Goal: Task Accomplishment & Management: Complete application form

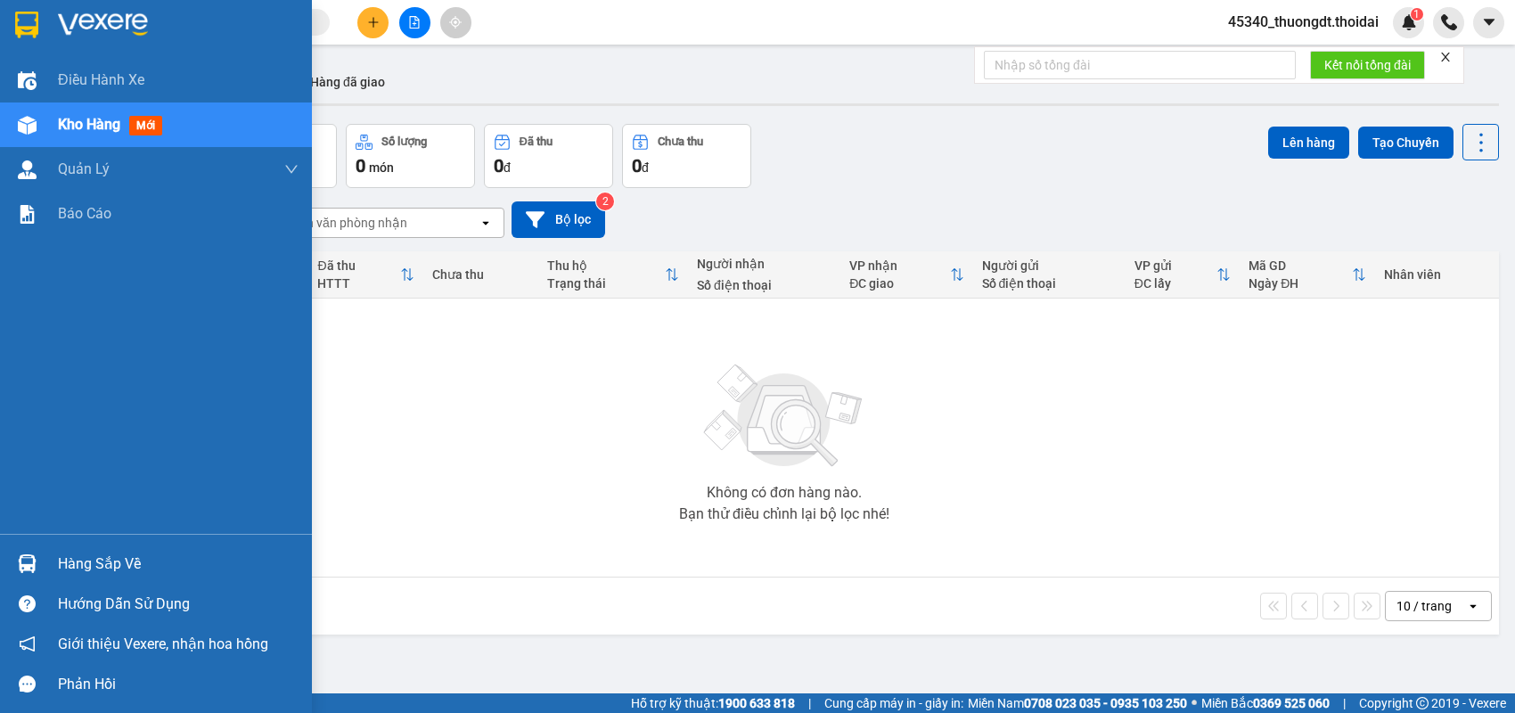
click at [48, 558] on div "Hàng sắp về" at bounding box center [156, 564] width 312 height 40
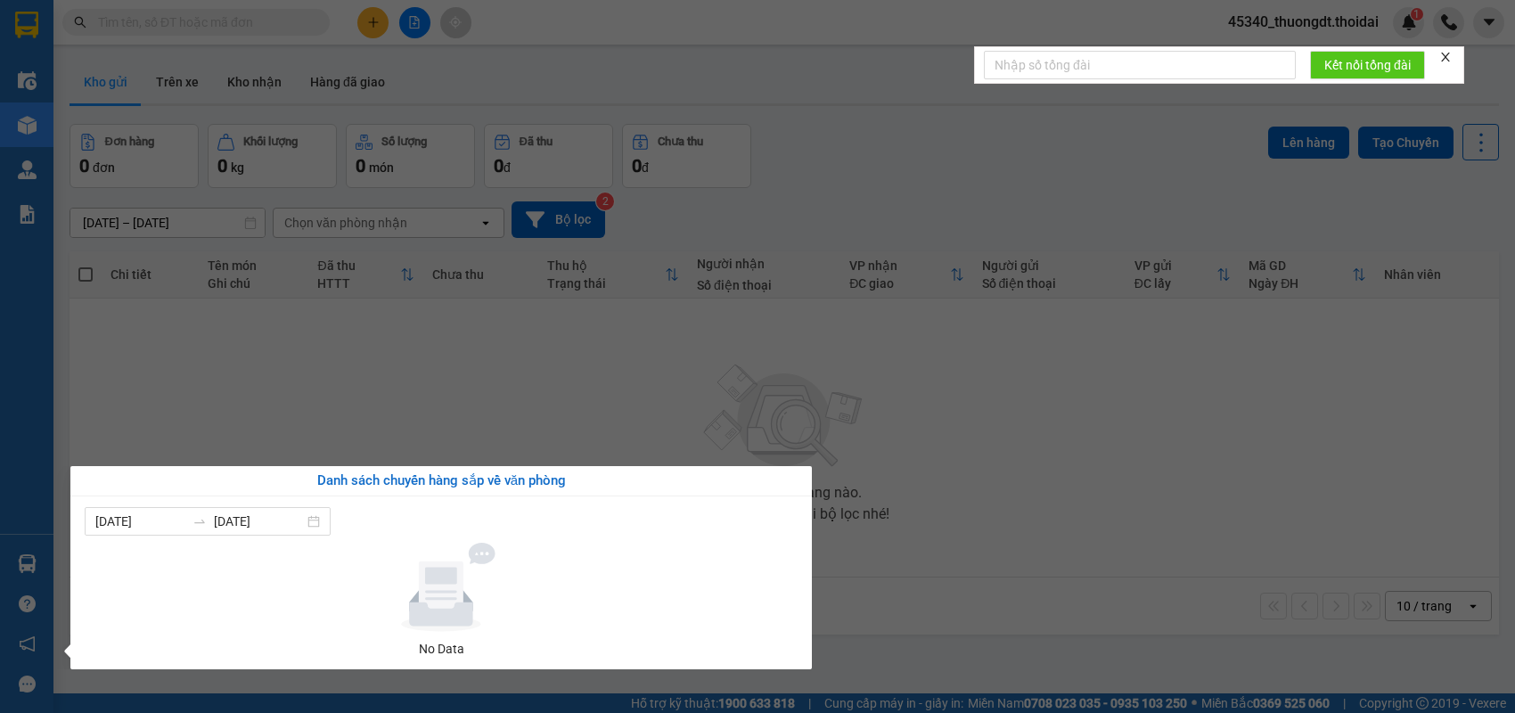
click at [391, 379] on section "Kết quả tìm kiếm ( 19 ) Bộ lọc Mã ĐH Trạng thái Món hàng Thu hộ Tổng cước Chưa …" at bounding box center [757, 356] width 1515 height 713
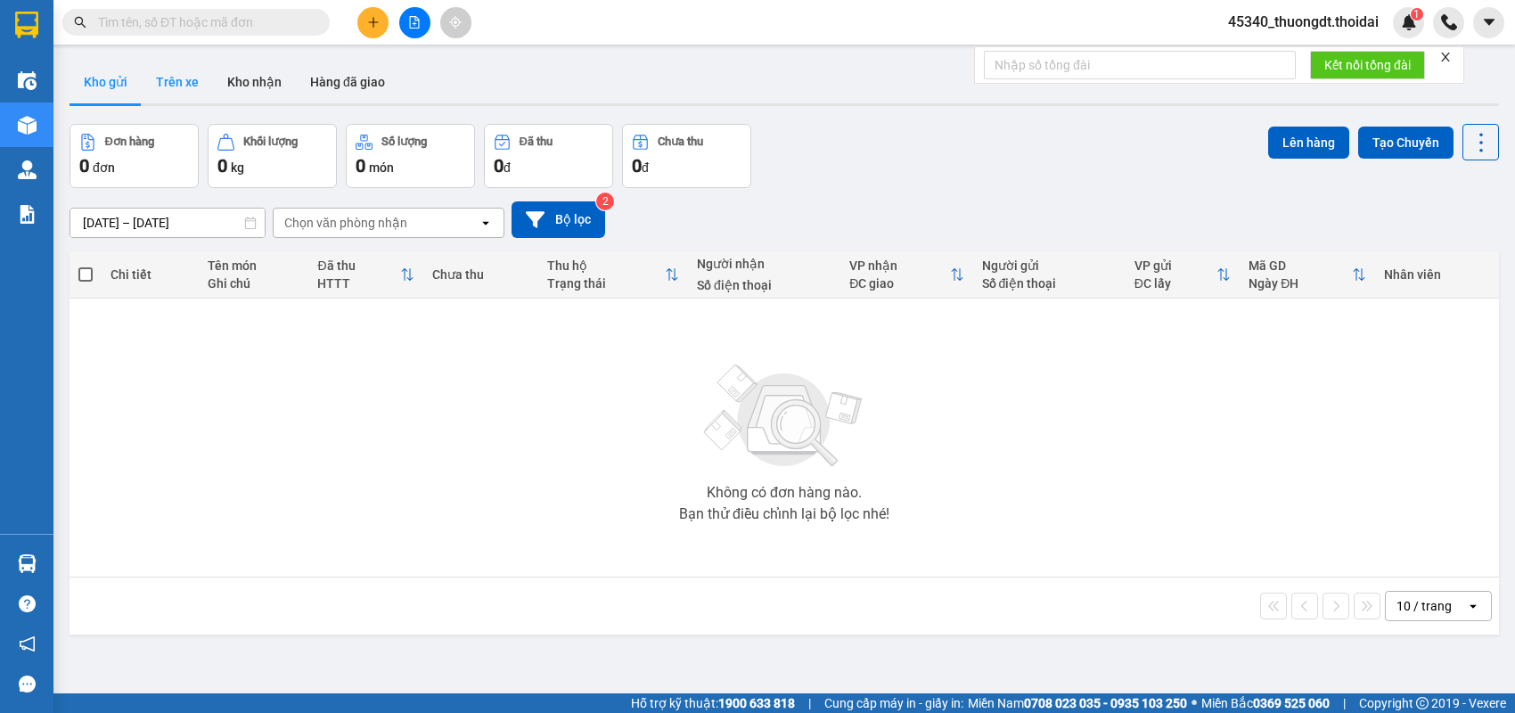
click at [205, 86] on button "Trên xe" at bounding box center [177, 82] width 71 height 43
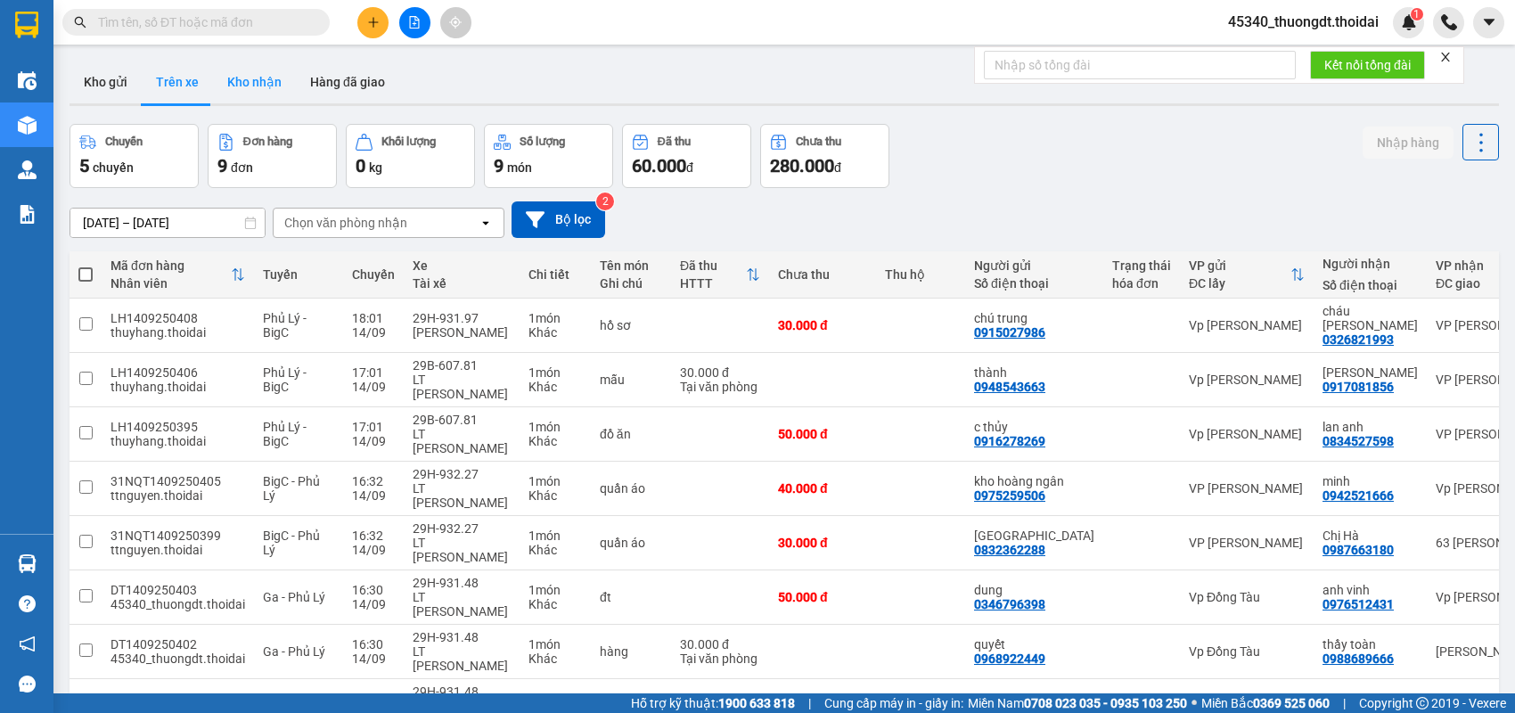
click at [240, 76] on button "Kho nhận" at bounding box center [254, 82] width 83 height 43
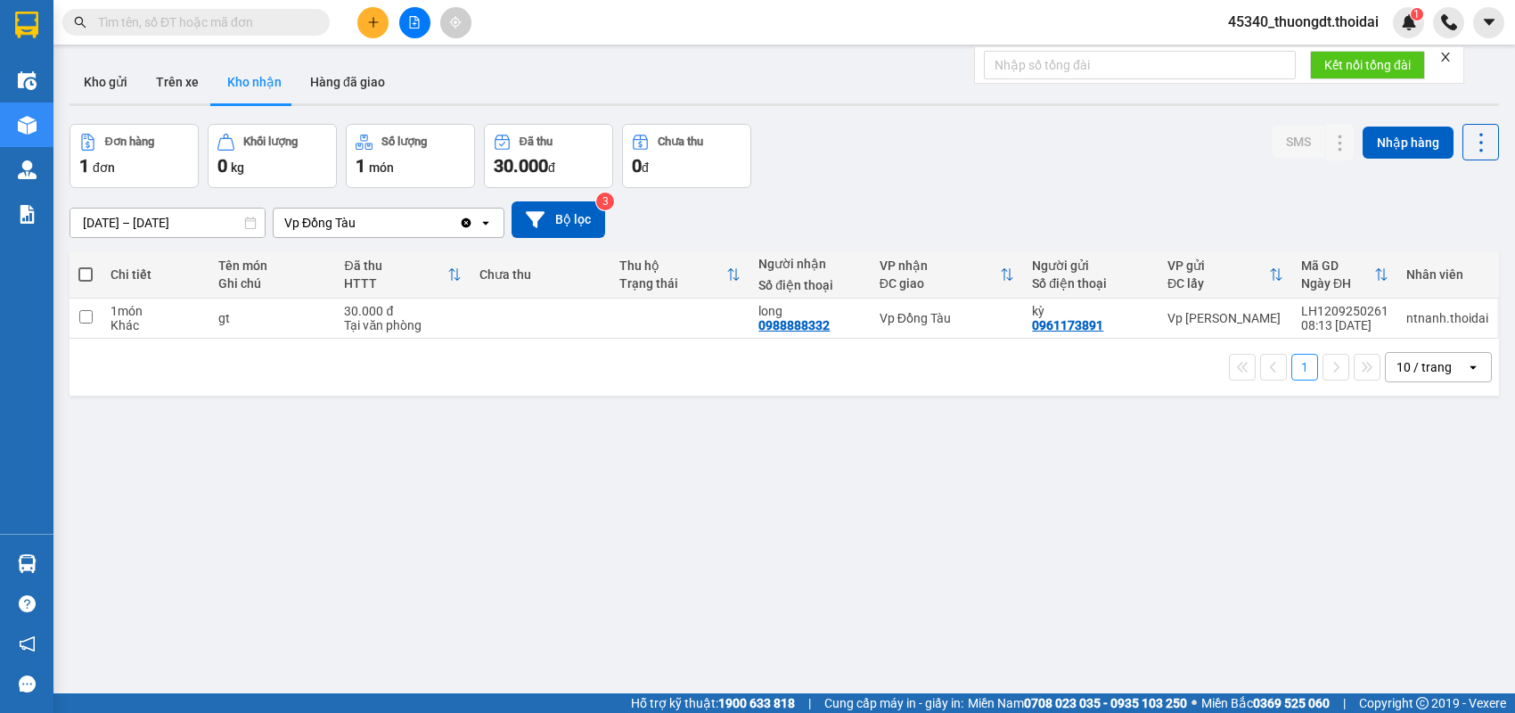
click at [294, 22] on input "text" at bounding box center [203, 22] width 210 height 20
paste input "0374399666"
type input "0374399666"
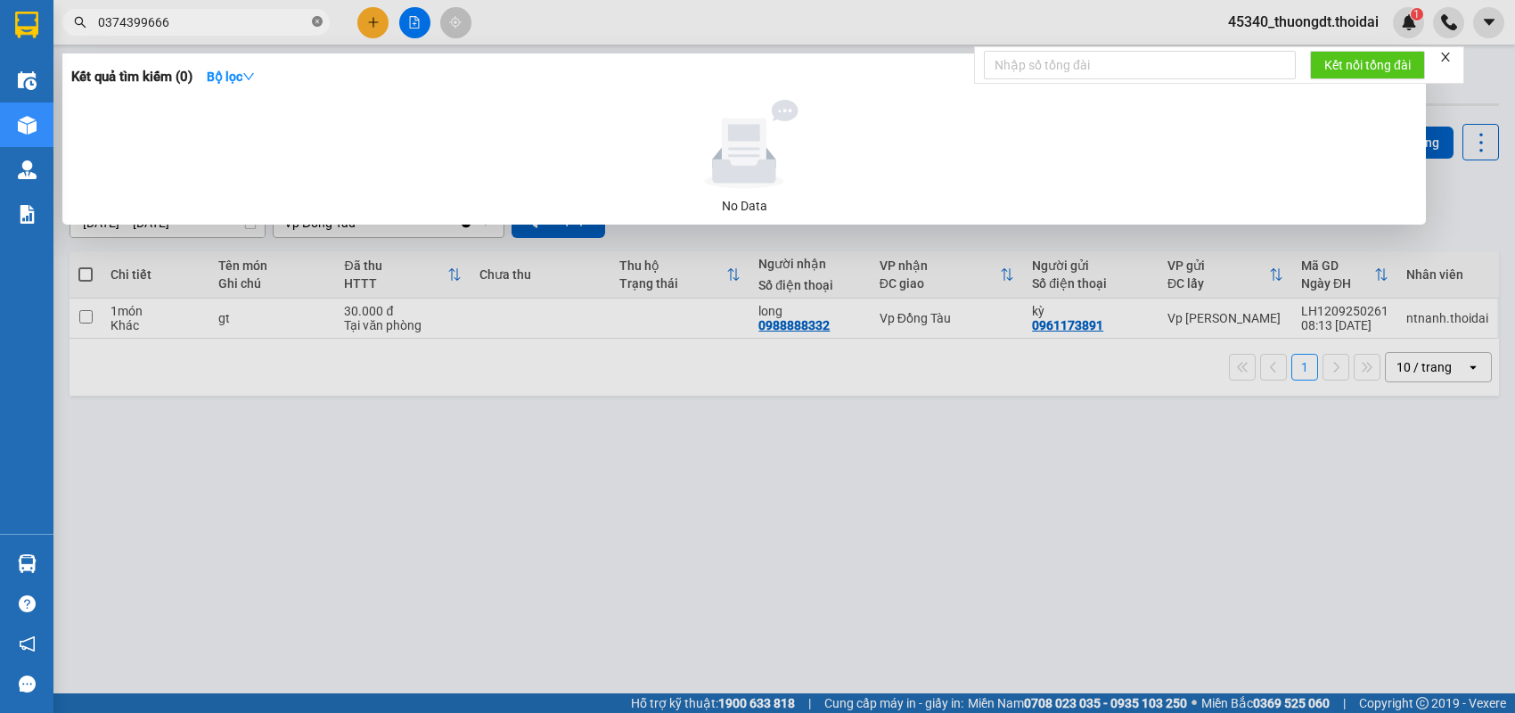
click at [315, 20] on icon "close-circle" at bounding box center [317, 21] width 11 height 11
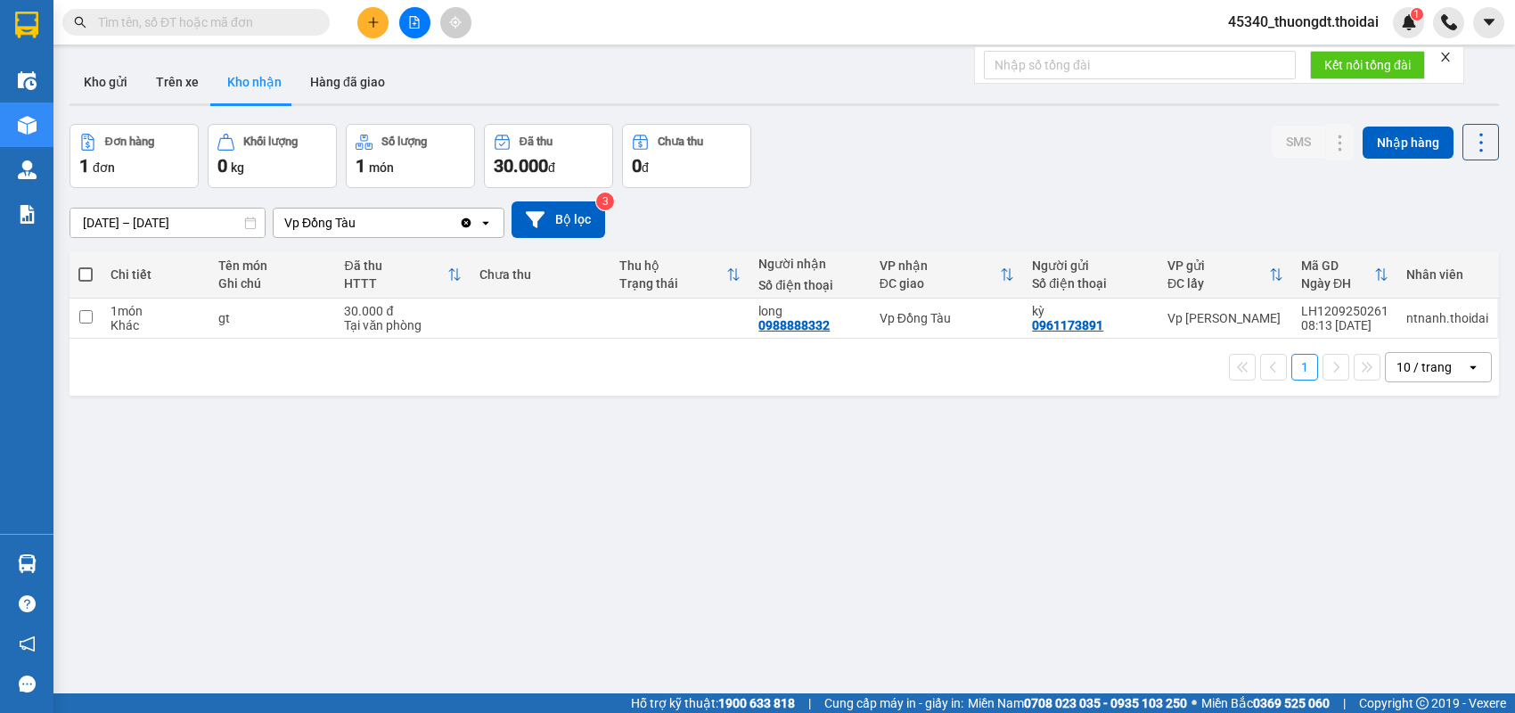
click at [224, 33] on span at bounding box center [195, 22] width 267 height 27
click at [225, 23] on input "text" at bounding box center [203, 22] width 210 height 20
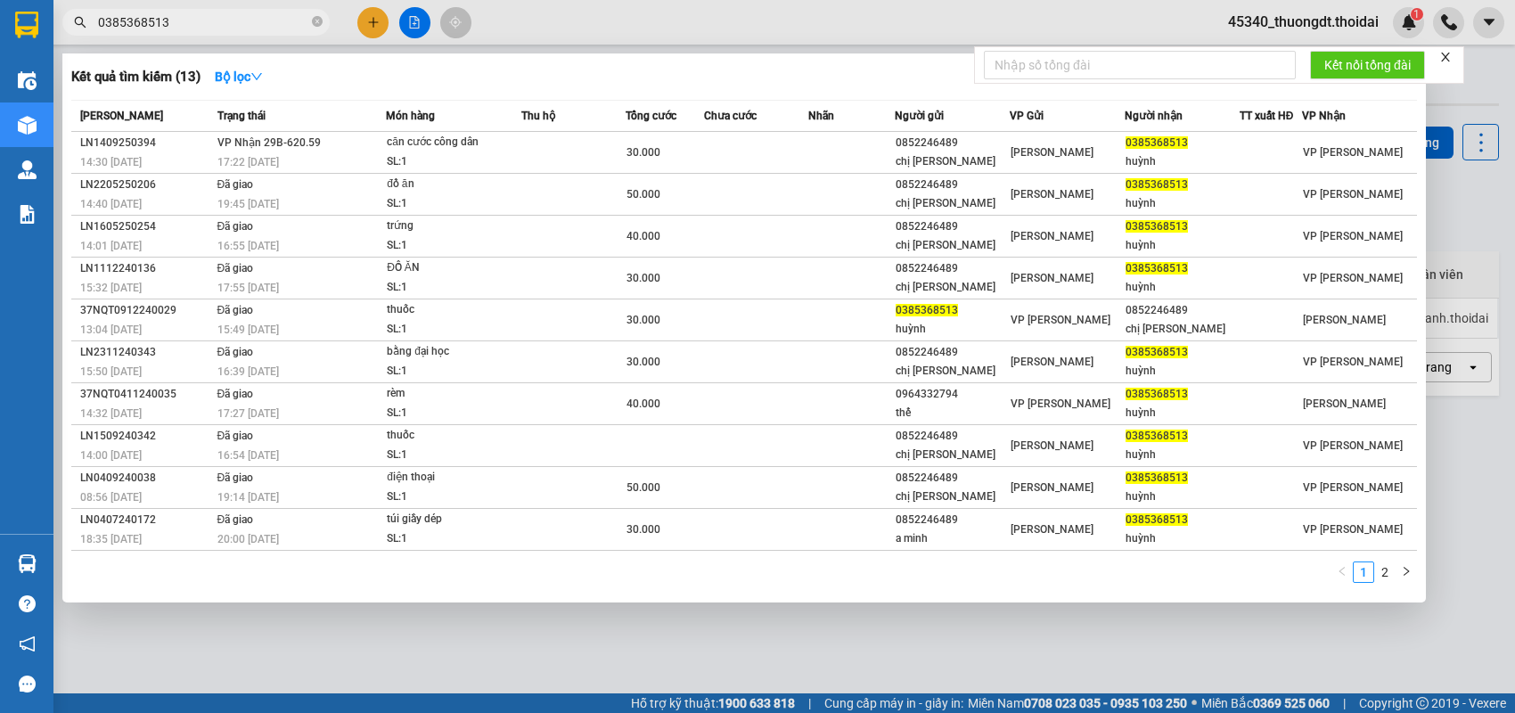
type input "0385368513"
click at [317, 20] on icon "close-circle" at bounding box center [317, 21] width 11 height 11
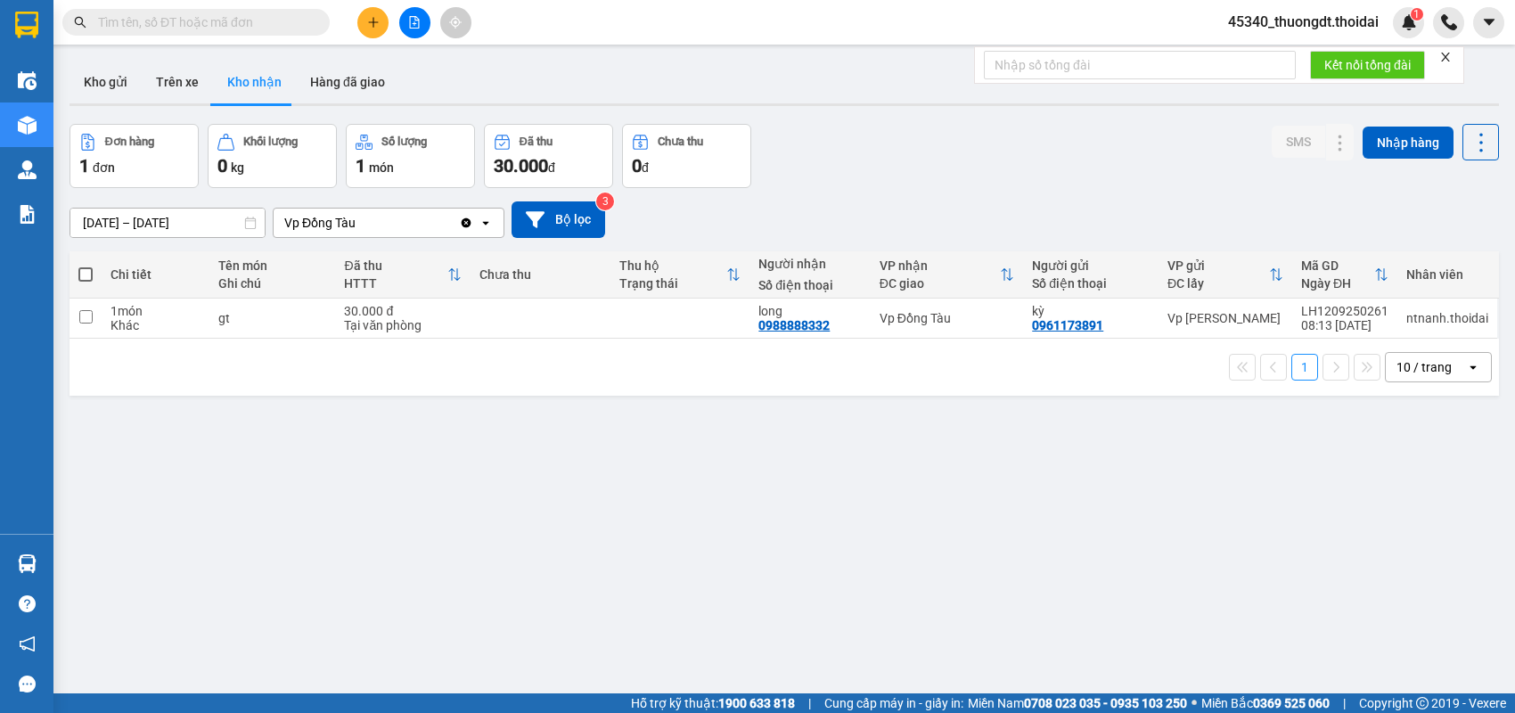
click at [282, 22] on input "text" at bounding box center [203, 22] width 210 height 20
paste input "0912299237"
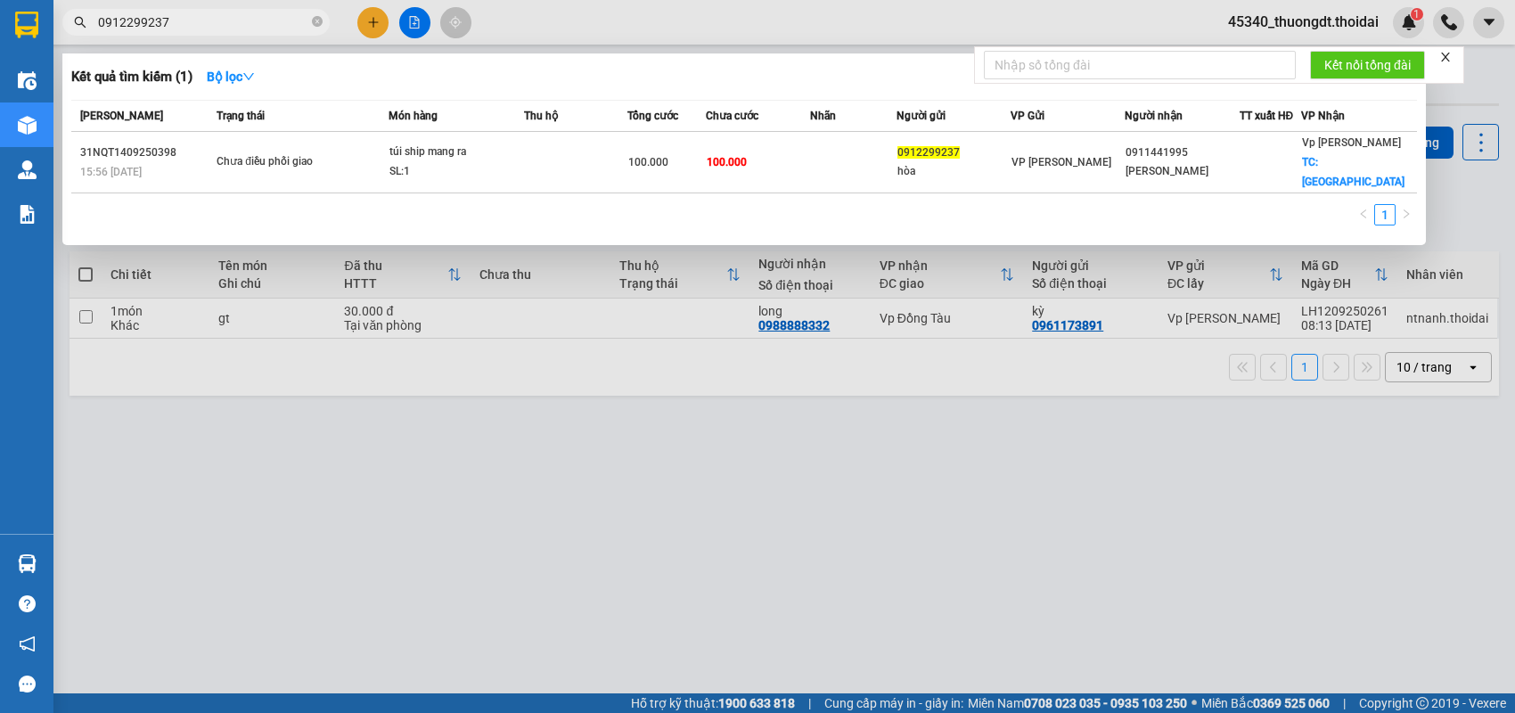
type input "0912299237"
click at [320, 24] on icon "close-circle" at bounding box center [317, 21] width 11 height 11
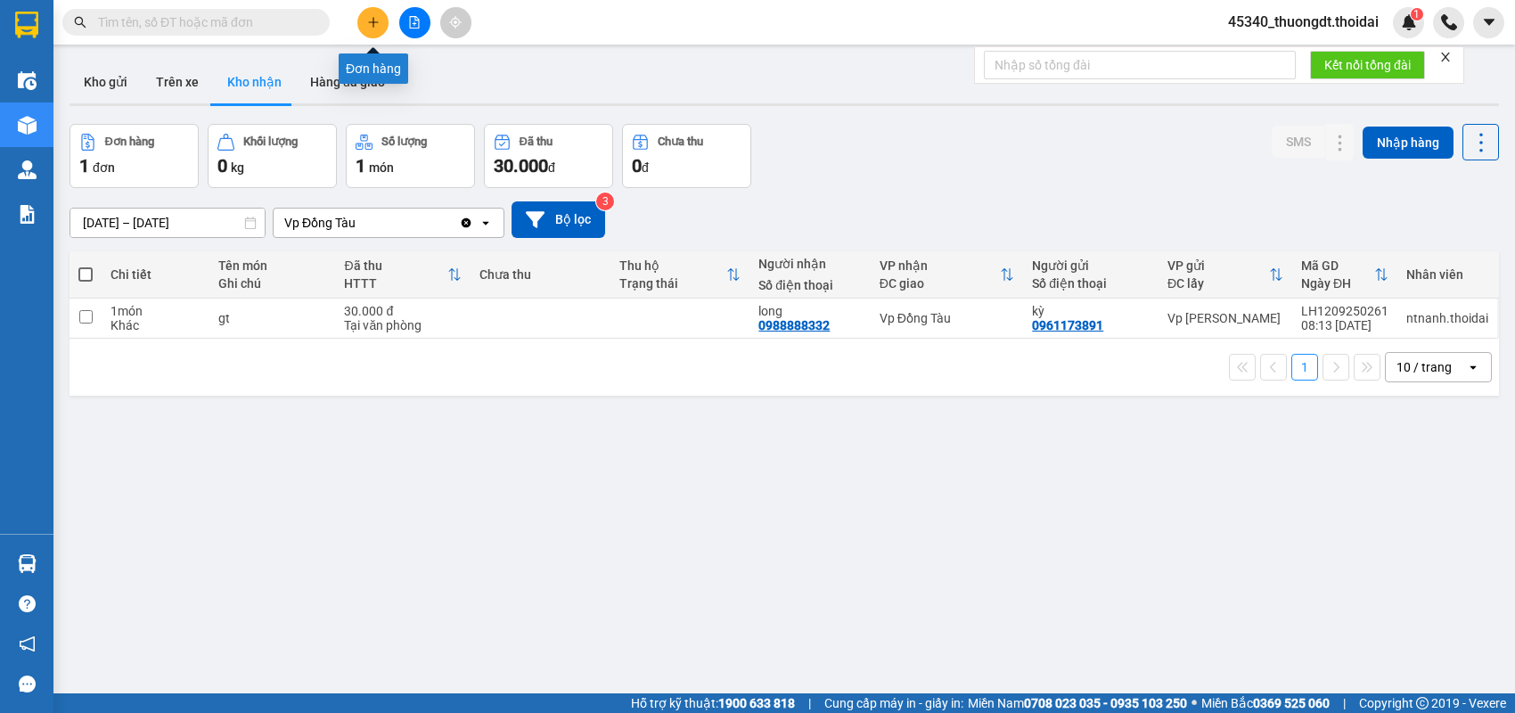
click at [365, 17] on button at bounding box center [372, 22] width 31 height 31
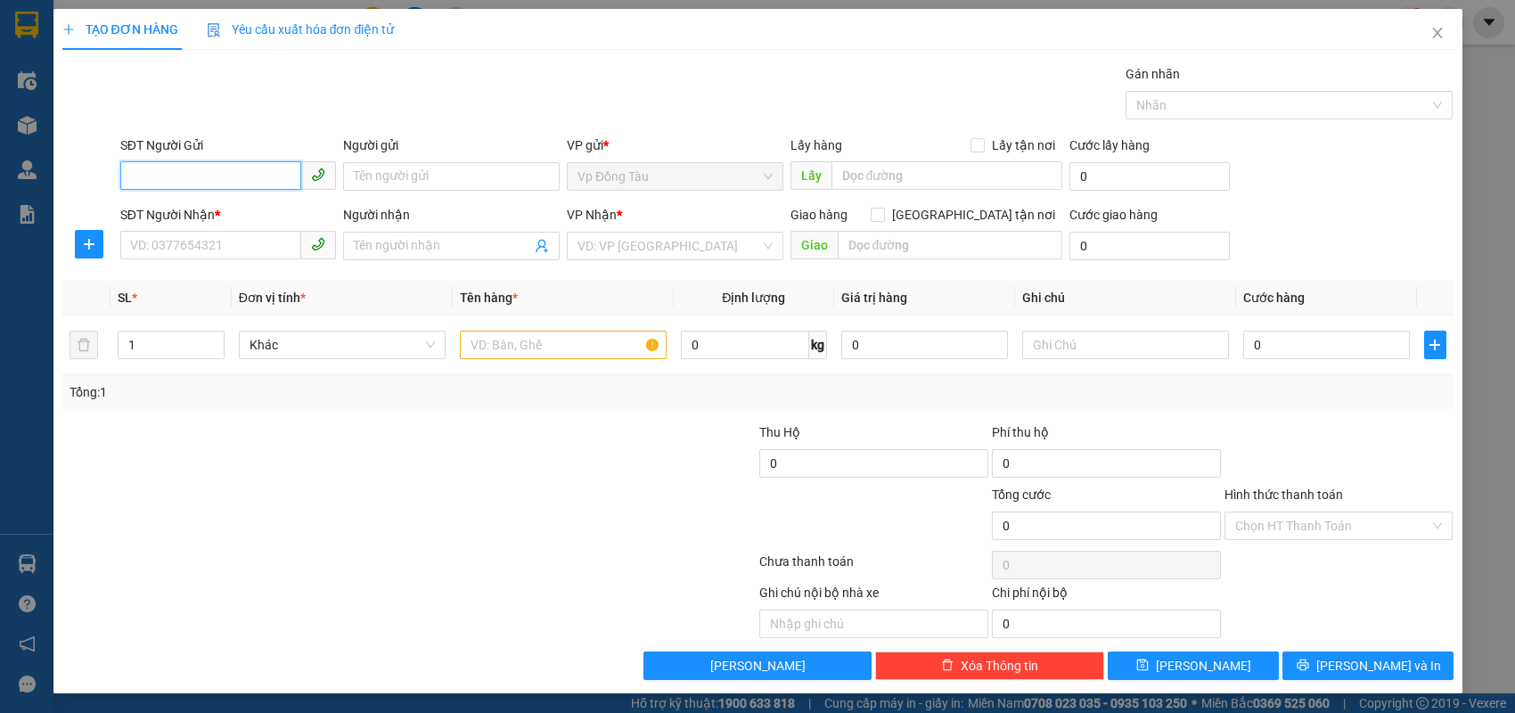
click at [240, 172] on input "SĐT Người Gửi" at bounding box center [211, 175] width 182 height 29
click at [197, 254] on input "SĐT Người Nhận *" at bounding box center [211, 245] width 182 height 29
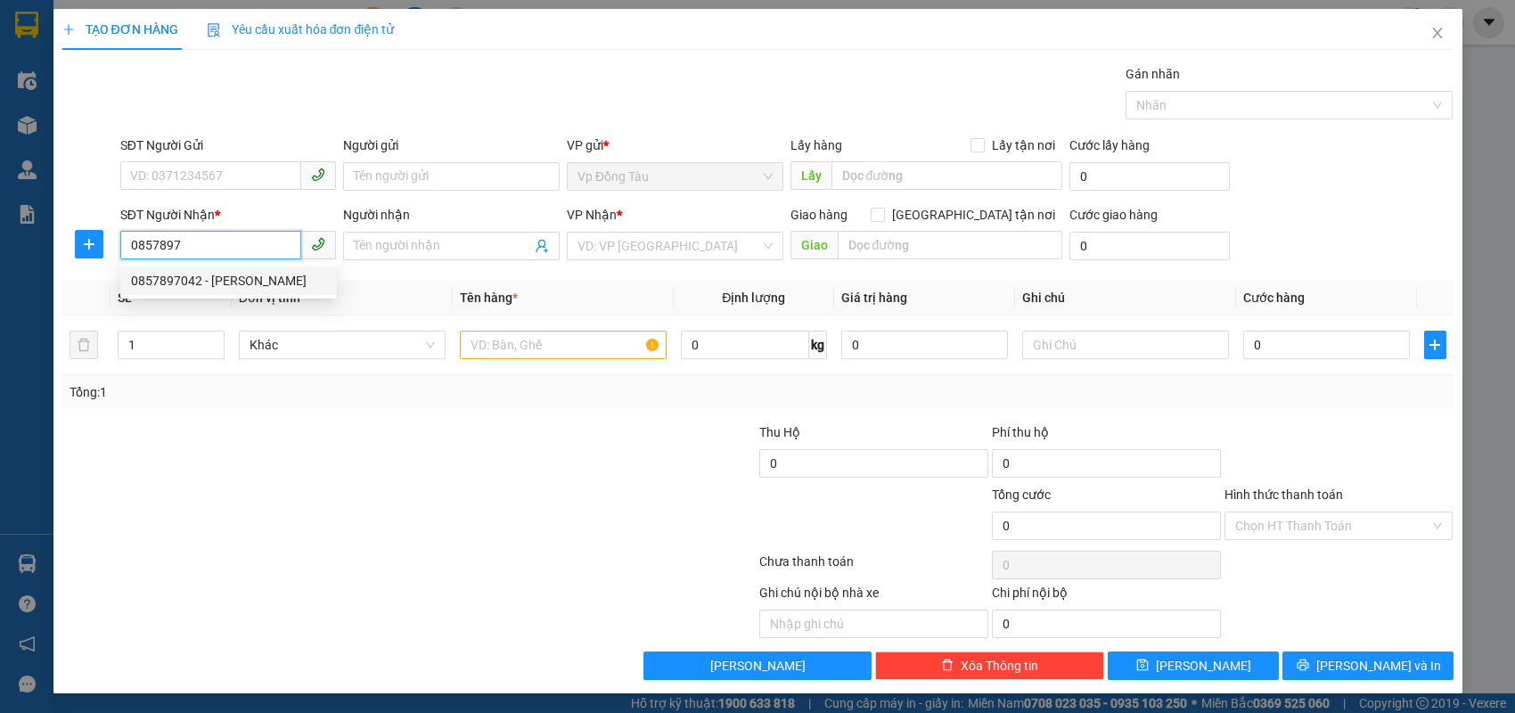
click at [212, 275] on div "0857897042 - [PERSON_NAME]" at bounding box center [228, 281] width 195 height 20
type input "0857897042"
type input "[PERSON_NAME]"
type input "0857897042"
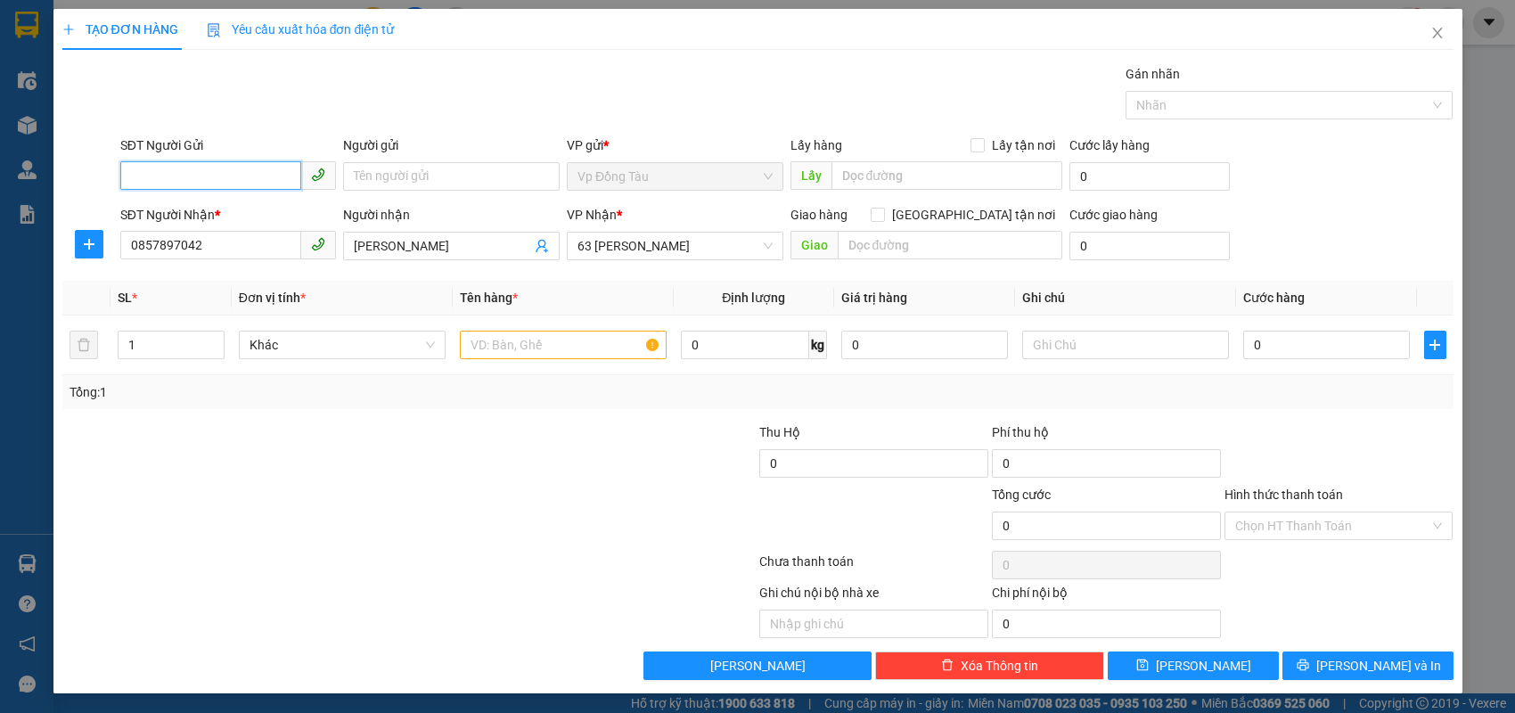
click at [264, 173] on input "SĐT Người Gửi" at bounding box center [211, 175] width 182 height 29
click at [478, 480] on div at bounding box center [293, 453] width 465 height 62
click at [258, 180] on input "SĐT Người Gửi" at bounding box center [211, 175] width 182 height 29
type input "0914958591"
click at [251, 207] on div "0914958591 - thành" at bounding box center [228, 211] width 195 height 20
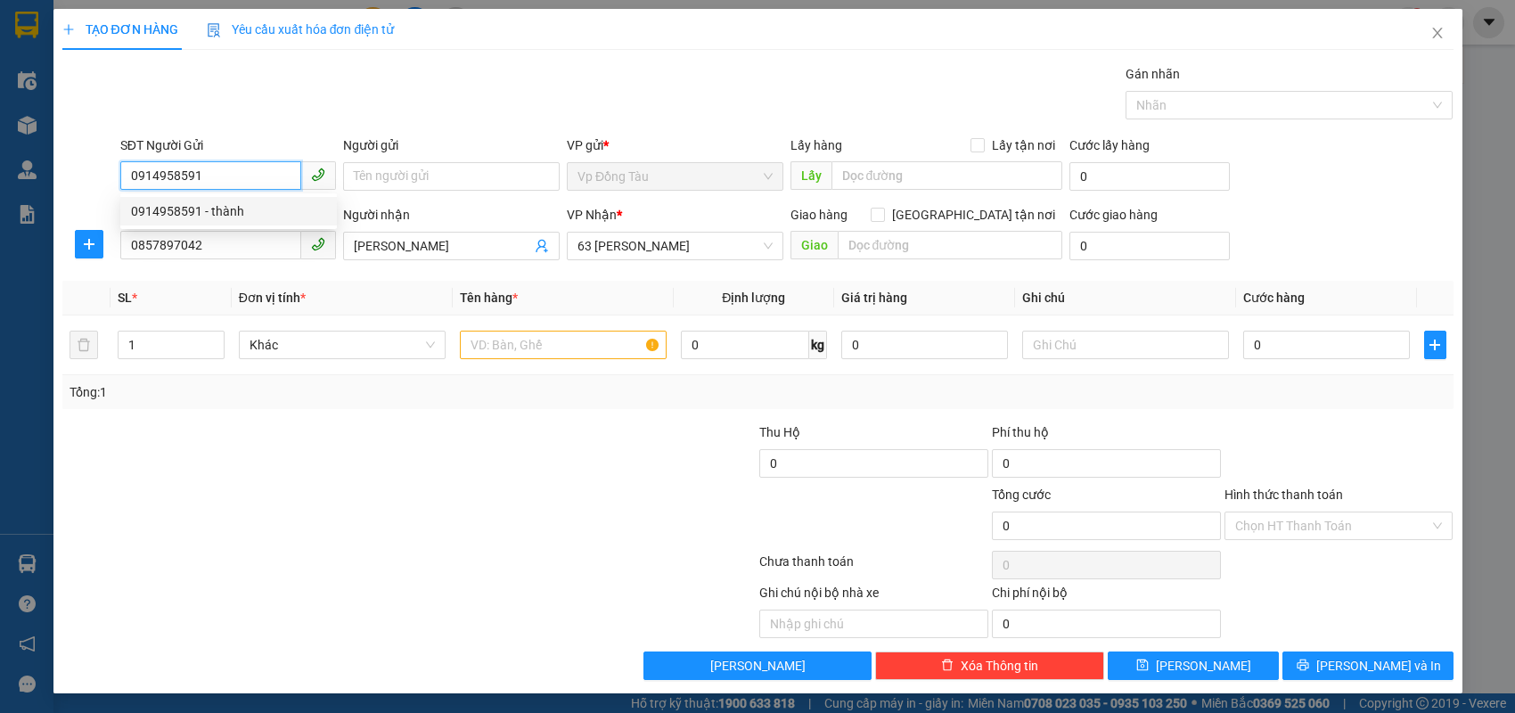
type input "thành"
type input "0914958591"
click at [577, 358] on div at bounding box center [563, 345] width 207 height 36
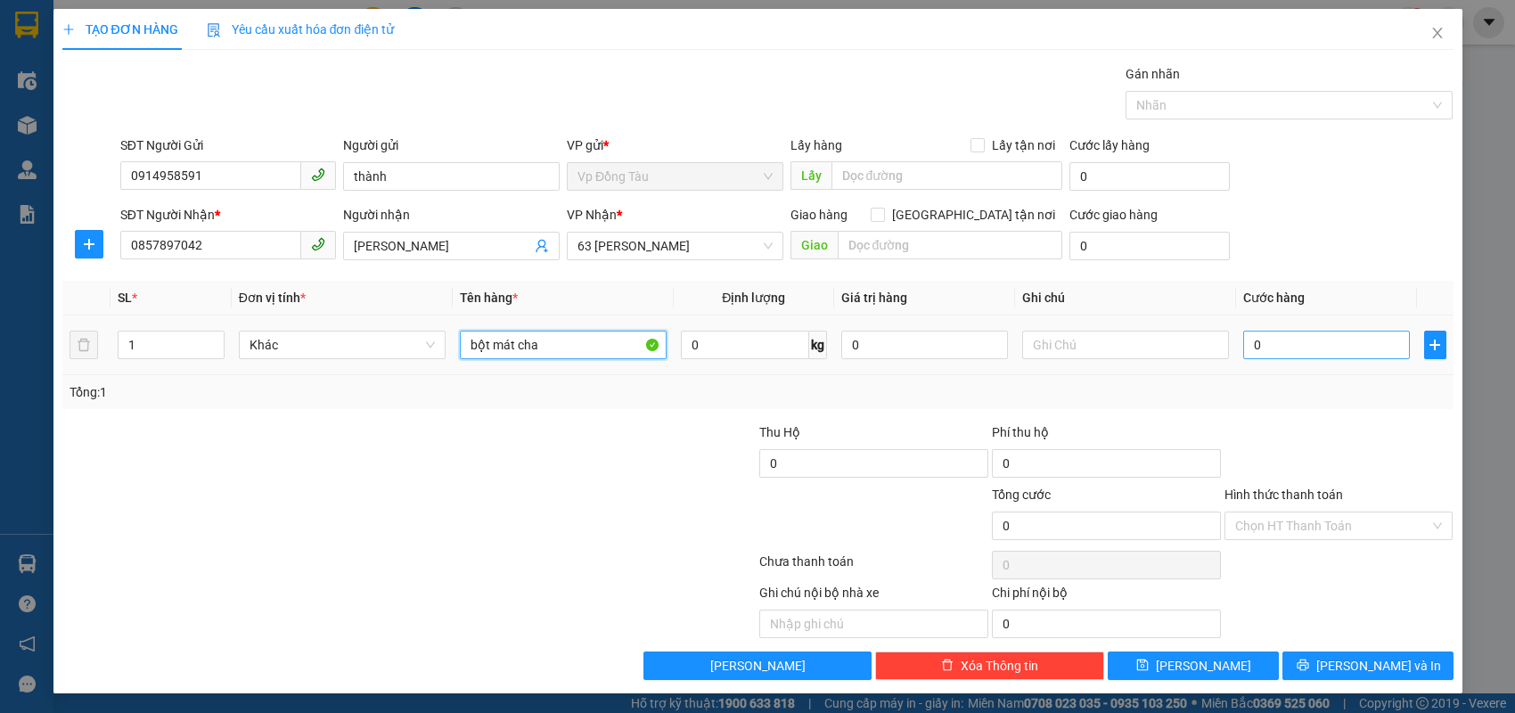
type input "bột mát cha"
click at [1373, 352] on input "0" at bounding box center [1326, 345] width 167 height 29
type input "3"
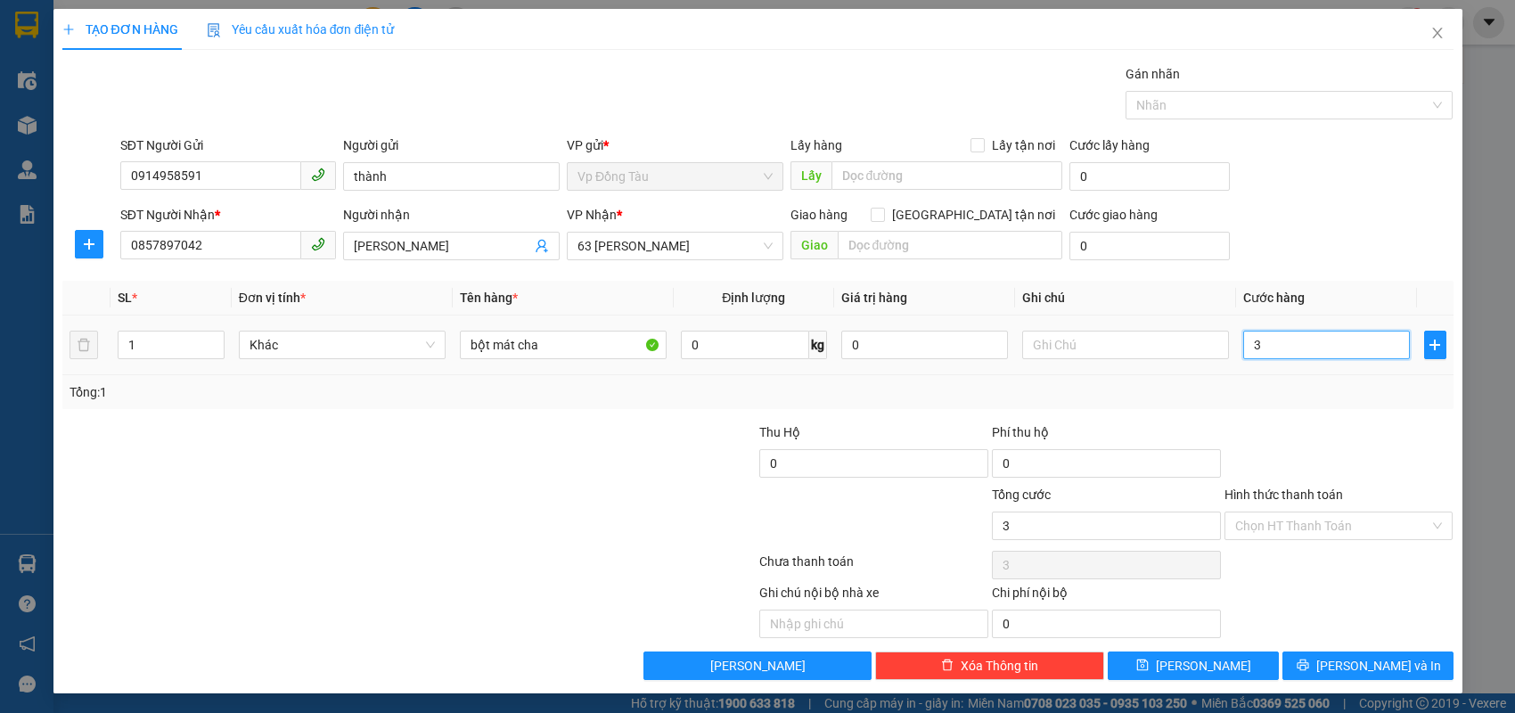
type input "30"
type input "30.000"
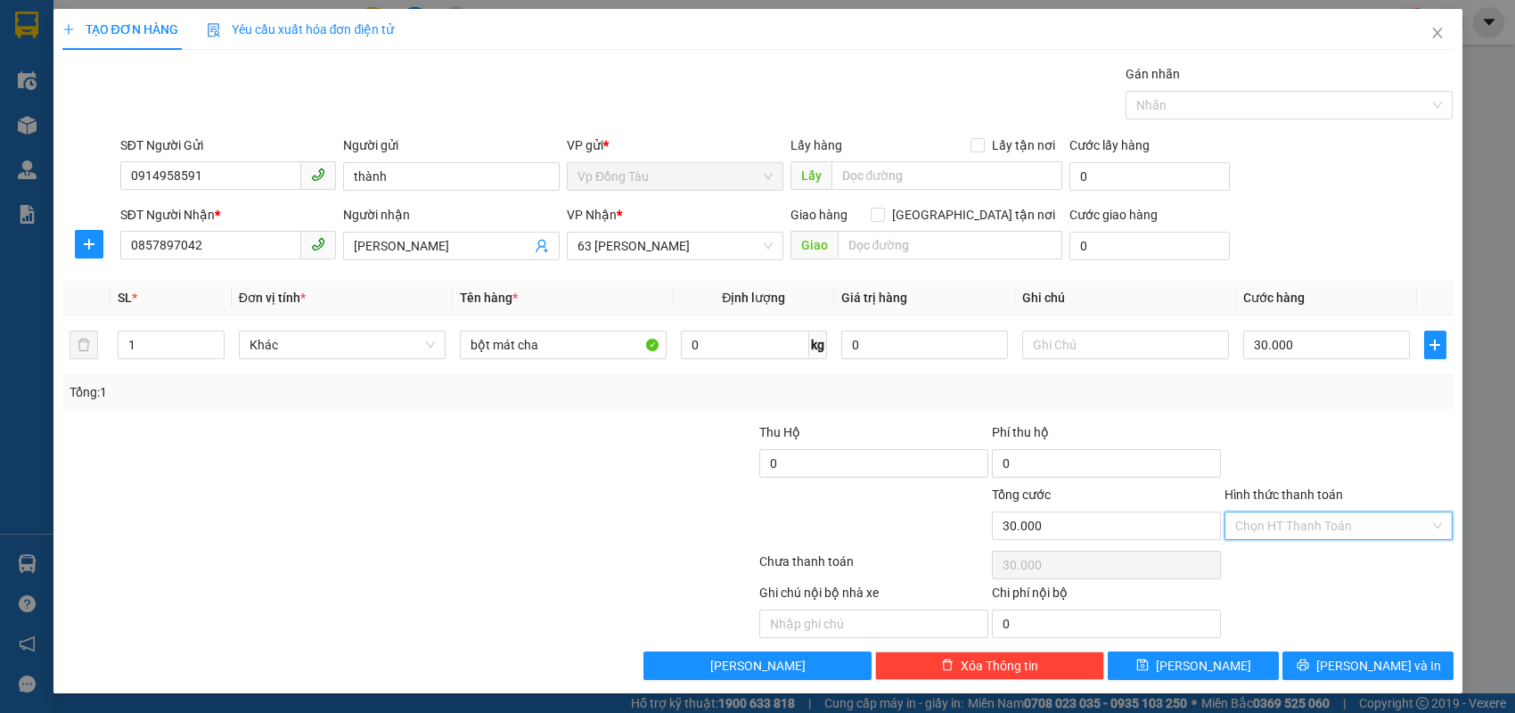
click at [1341, 525] on input "Hình thức thanh toán" at bounding box center [1332, 525] width 195 height 27
click at [1300, 563] on div "Tại văn phòng" at bounding box center [1339, 560] width 208 height 20
type input "0"
click at [1360, 668] on span "[PERSON_NAME] và In" at bounding box center [1378, 666] width 125 height 20
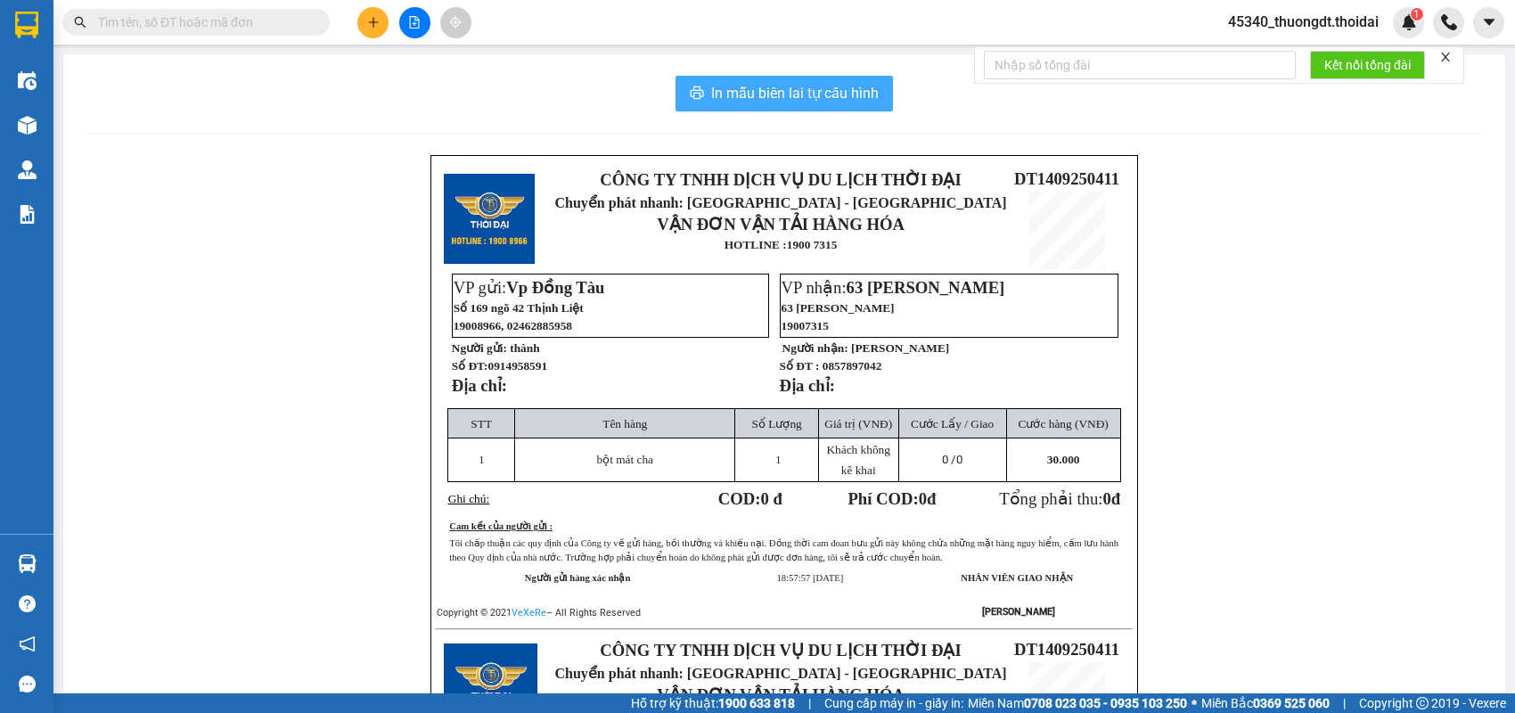
click at [714, 95] on span "In mẫu biên lai tự cấu hình" at bounding box center [795, 93] width 168 height 22
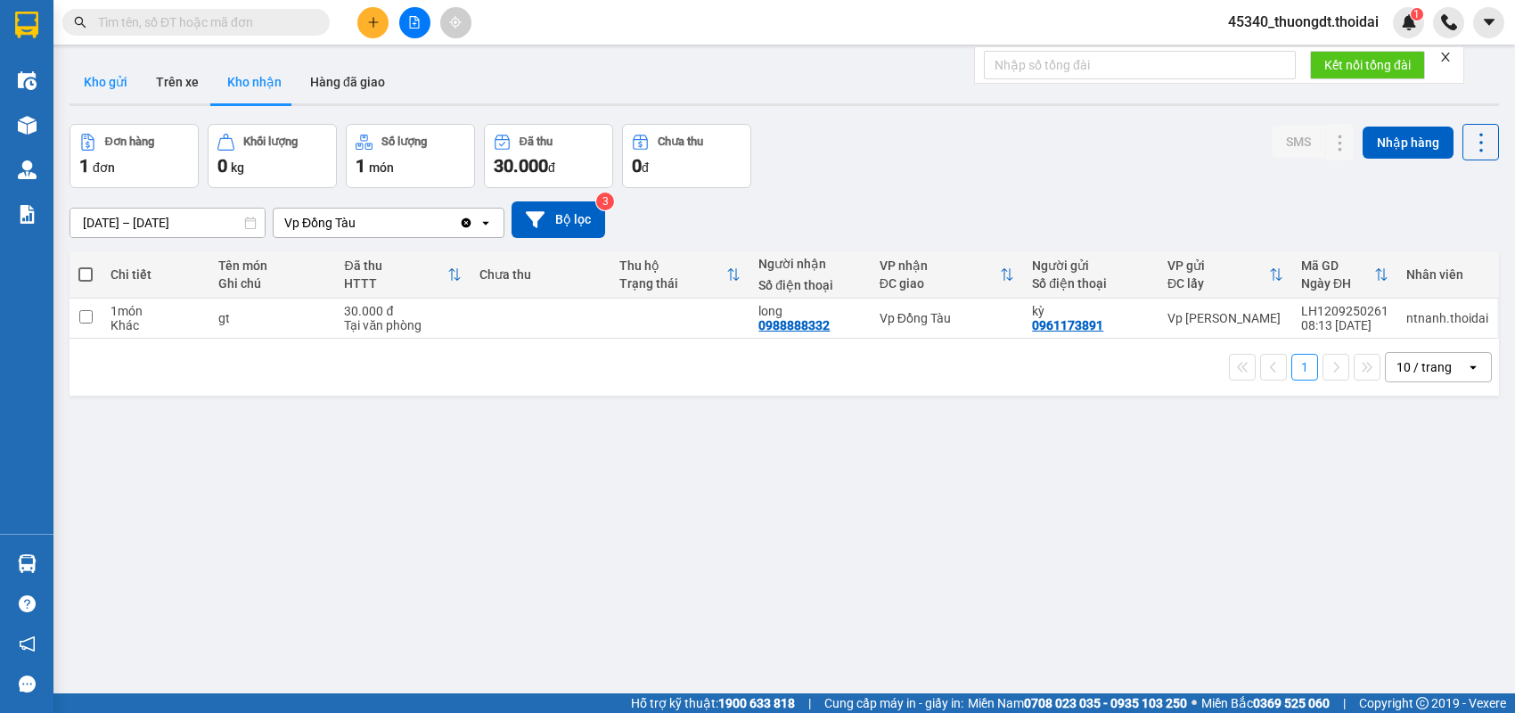
click at [102, 77] on button "Kho gửi" at bounding box center [106, 82] width 72 height 43
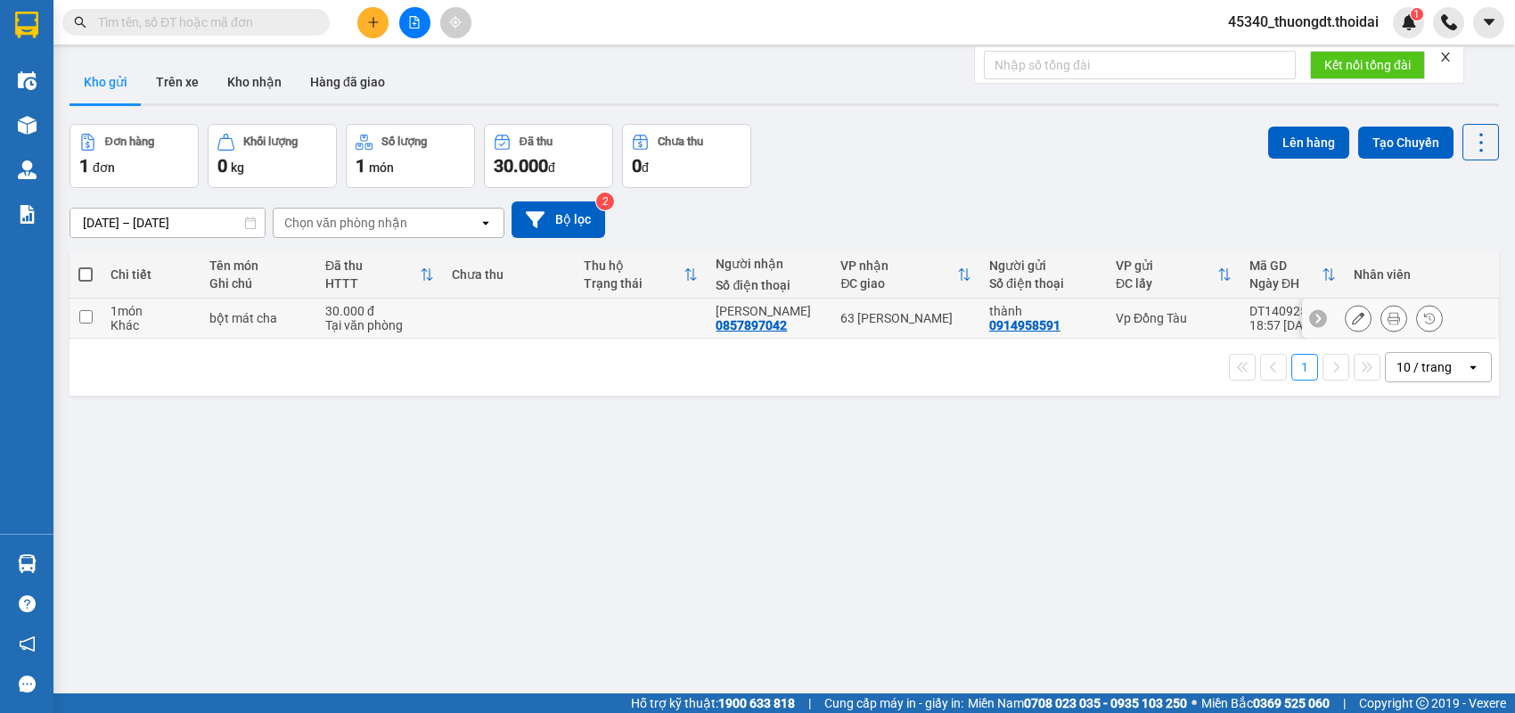
click at [170, 314] on div "1 món" at bounding box center [151, 311] width 81 height 14
checkbox input "true"
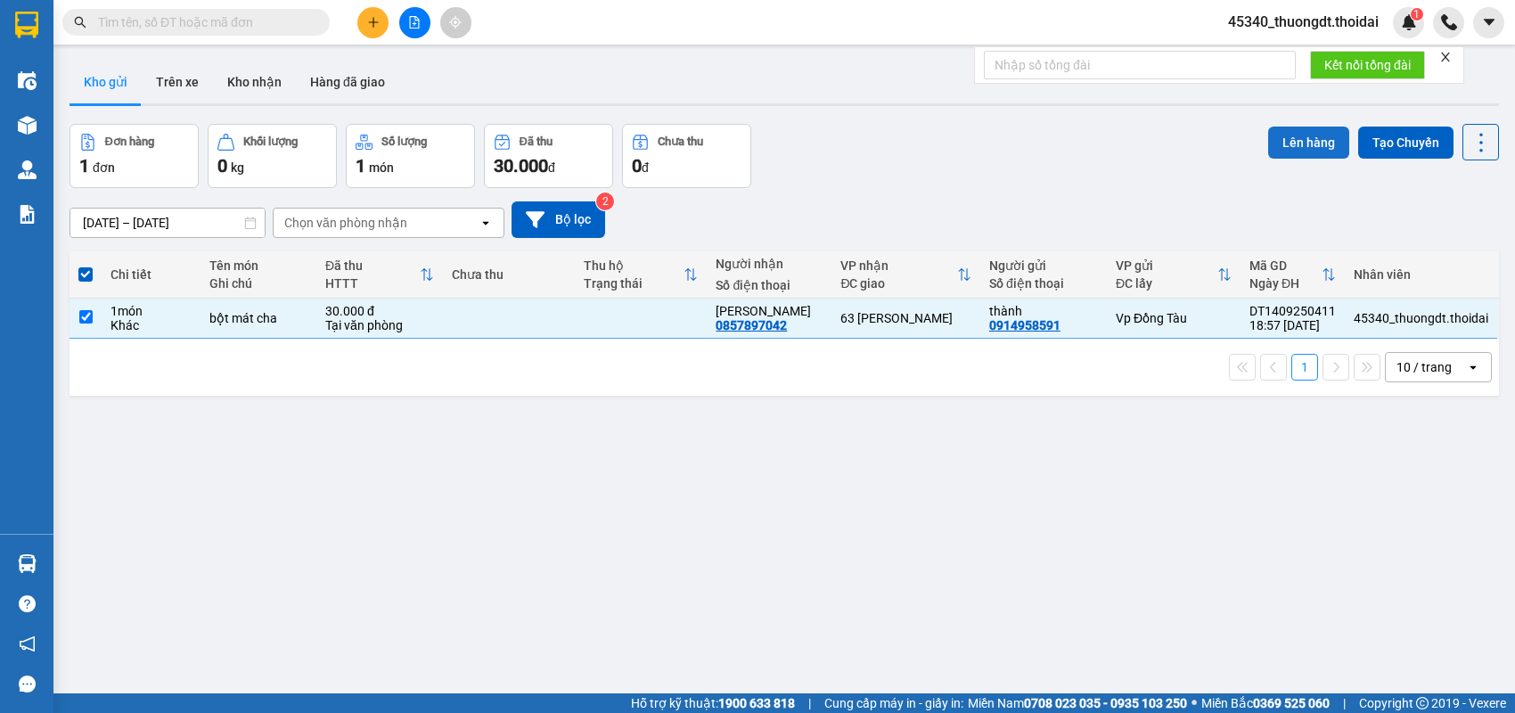
click at [1307, 132] on button "Lên hàng" at bounding box center [1308, 143] width 81 height 32
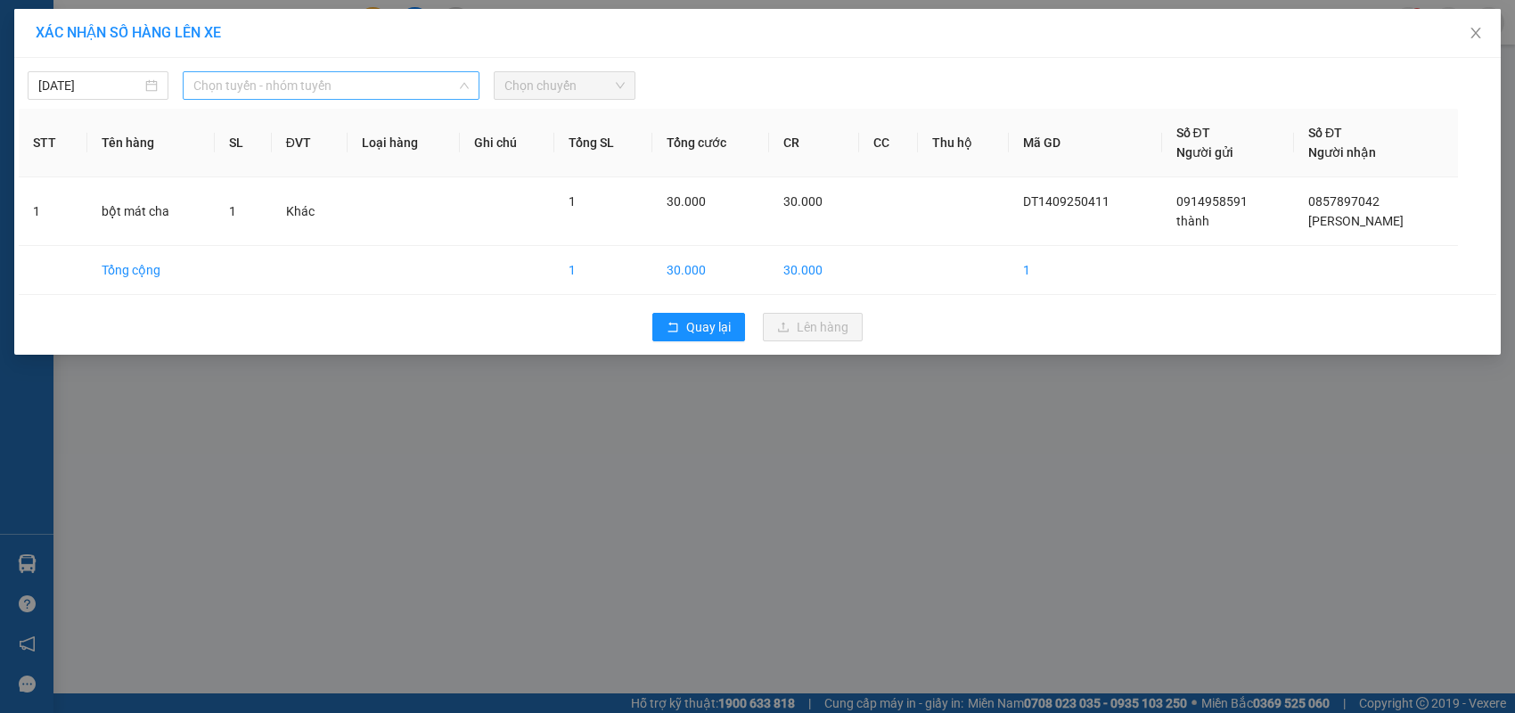
click at [328, 86] on span "Chọn tuyến - nhóm tuyến" at bounding box center [330, 85] width 275 height 27
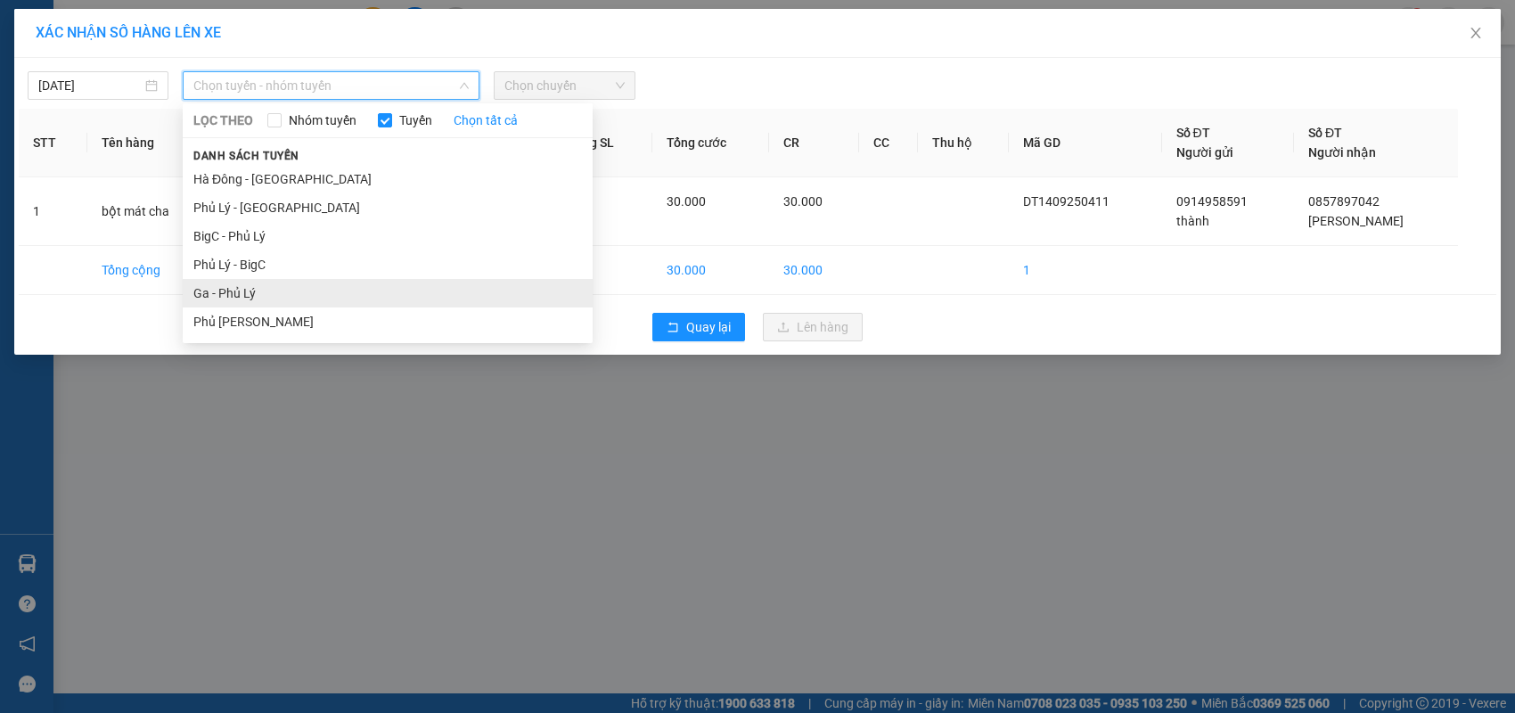
click at [264, 280] on li "Ga - Phủ Lý" at bounding box center [388, 293] width 410 height 29
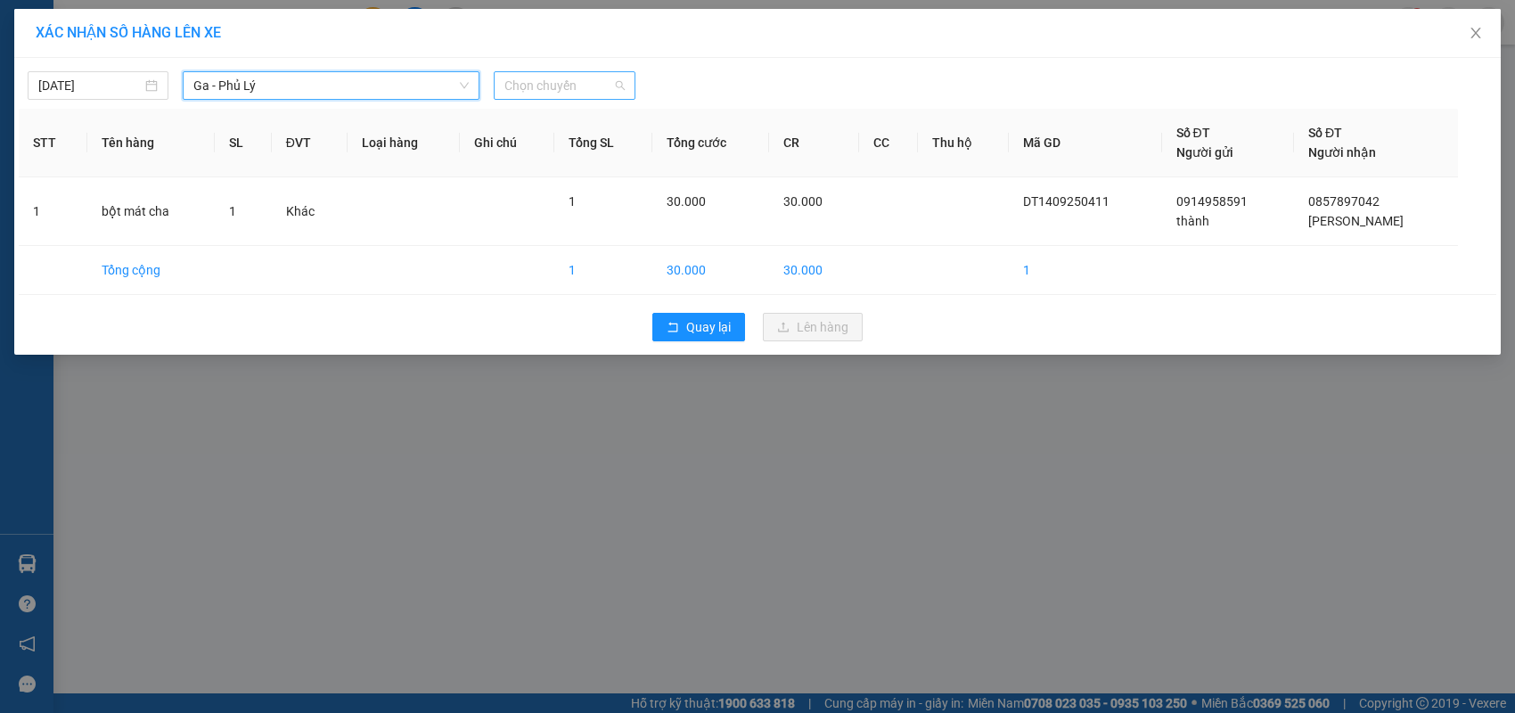
click at [587, 91] on span "Chọn chuyến" at bounding box center [563, 85] width 119 height 27
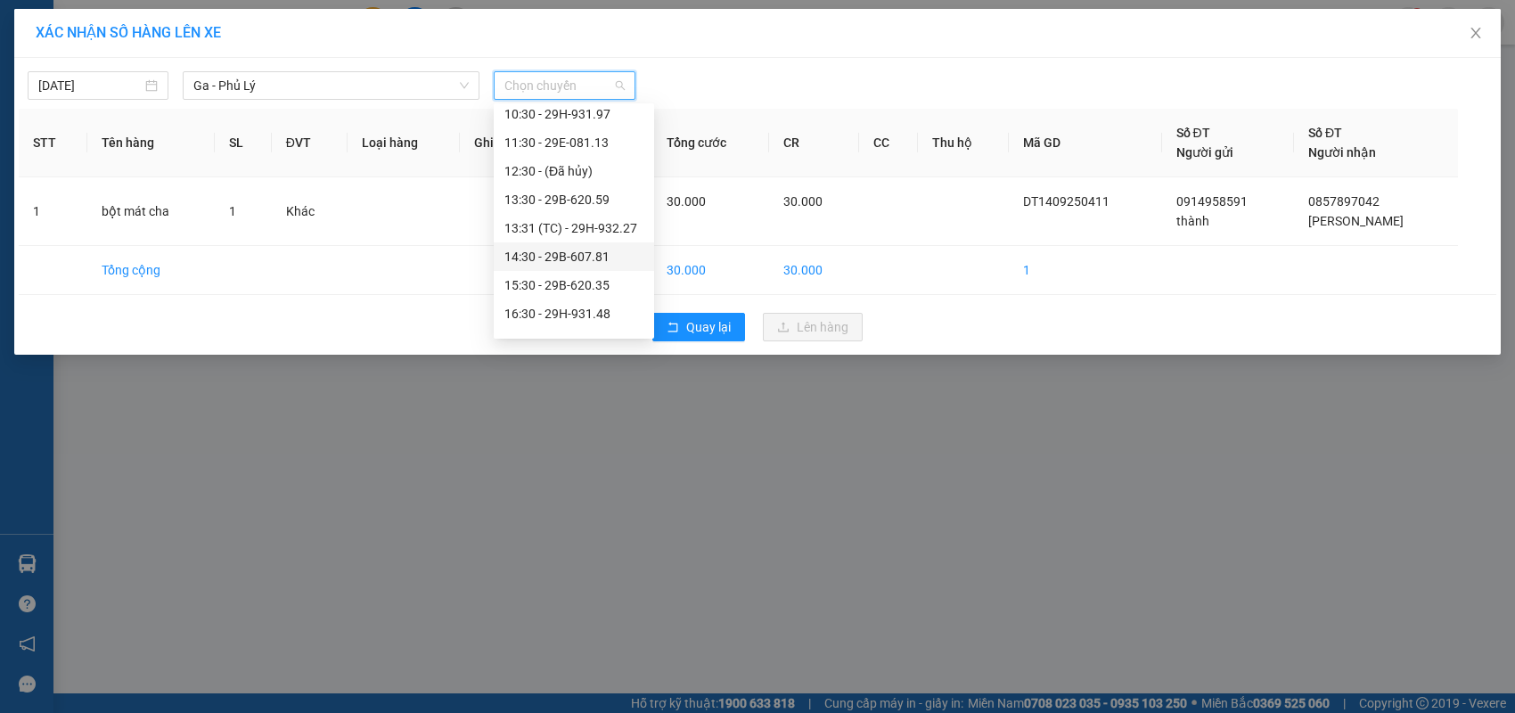
scroll to position [267, 0]
click at [592, 270] on div "18:30 - 29H-933.56" at bounding box center [574, 281] width 160 height 29
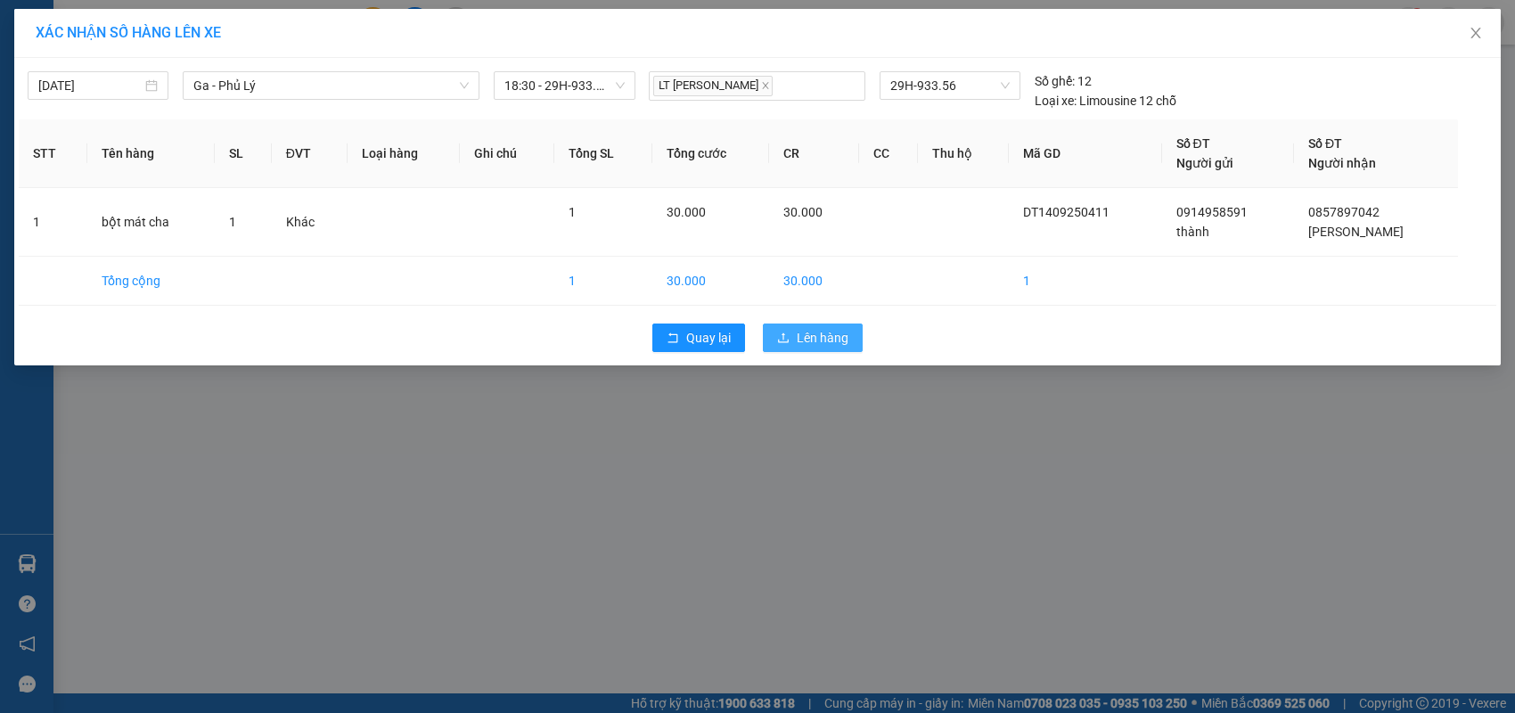
click at [782, 342] on icon "upload" at bounding box center [783, 338] width 12 height 12
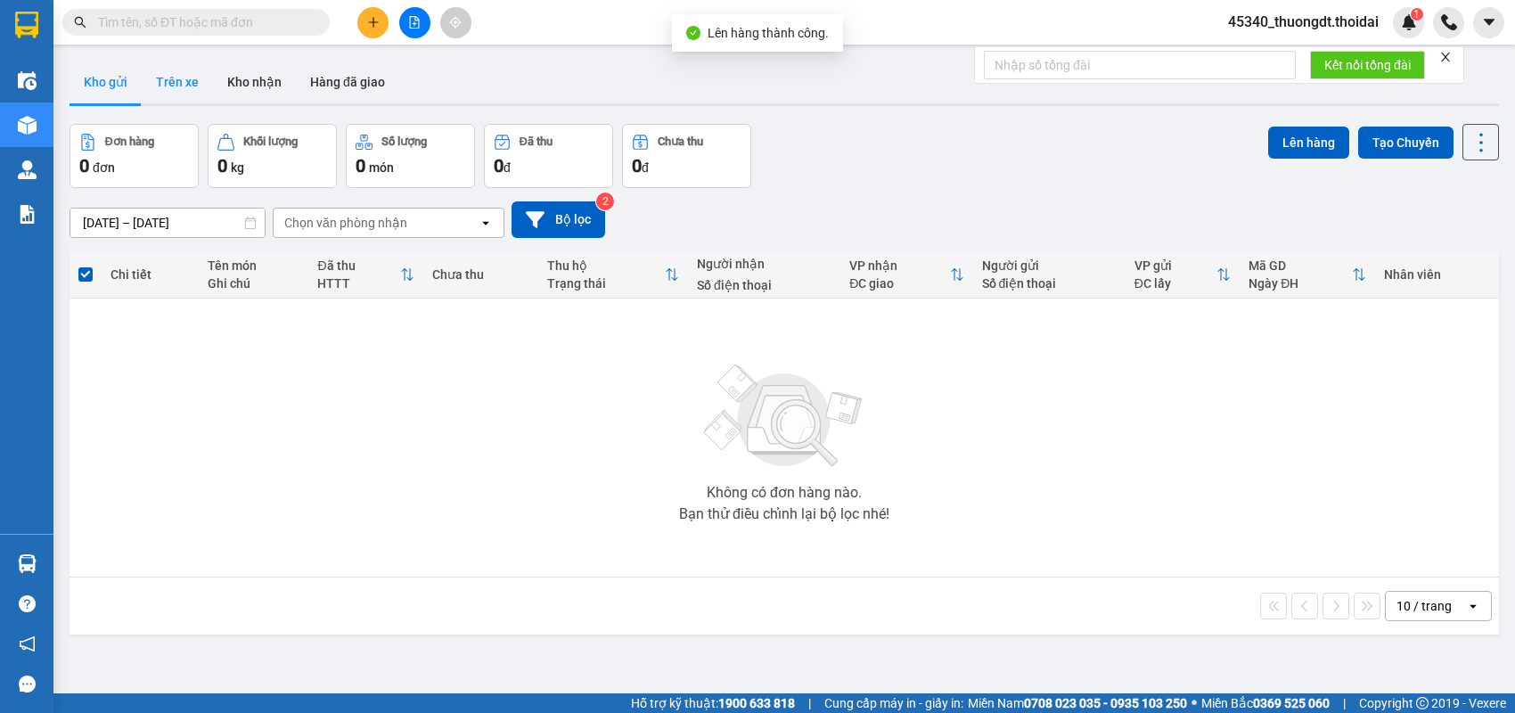
click at [178, 90] on button "Trên xe" at bounding box center [177, 82] width 71 height 43
